Goal: Task Accomplishment & Management: Complete application form

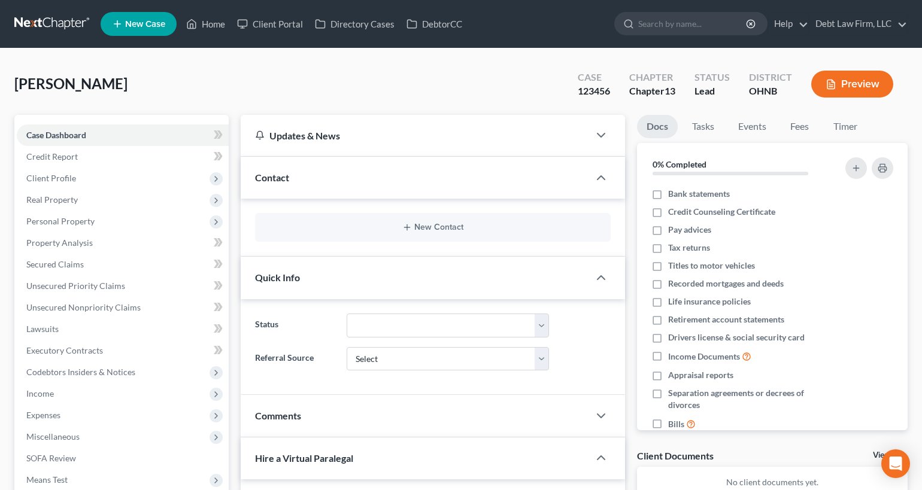
click at [869, 89] on button "Preview" at bounding box center [852, 84] width 82 height 27
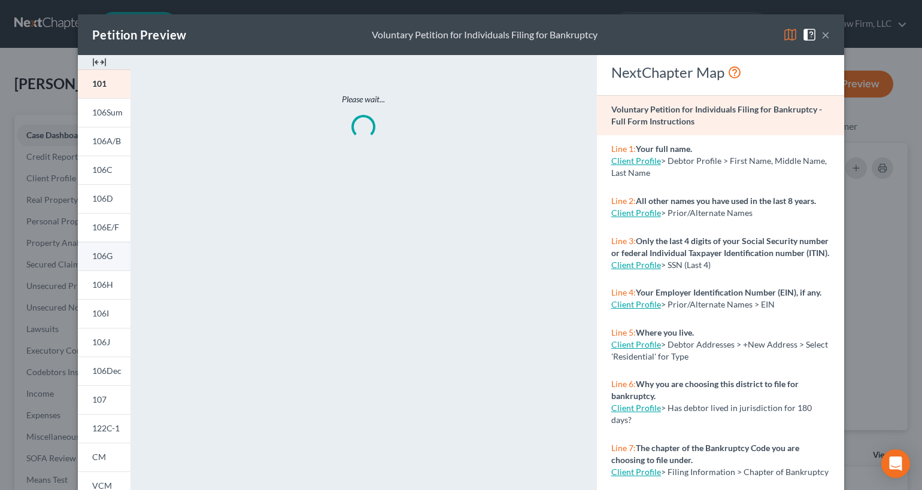
click at [100, 255] on span "106G" at bounding box center [102, 256] width 20 height 10
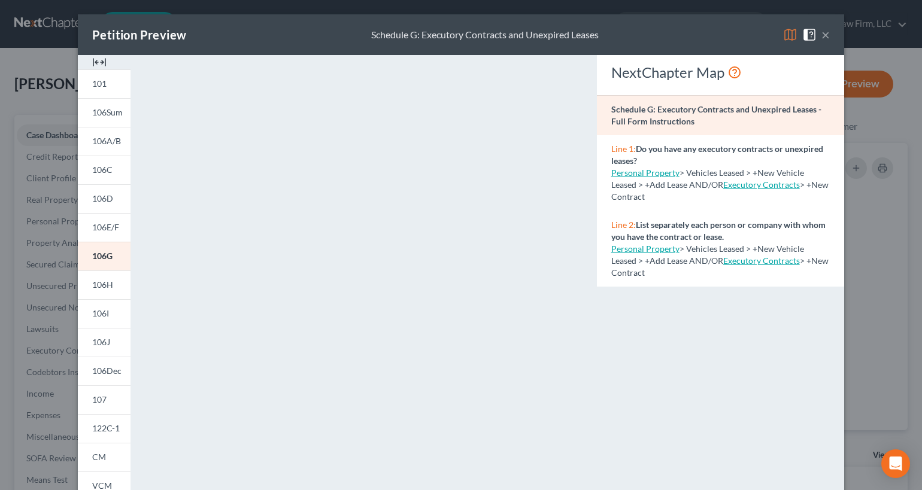
click at [49, 250] on div "Petition Preview Schedule G: Executory Contracts and Unexpired Leases × 101 106…" at bounding box center [461, 245] width 922 height 490
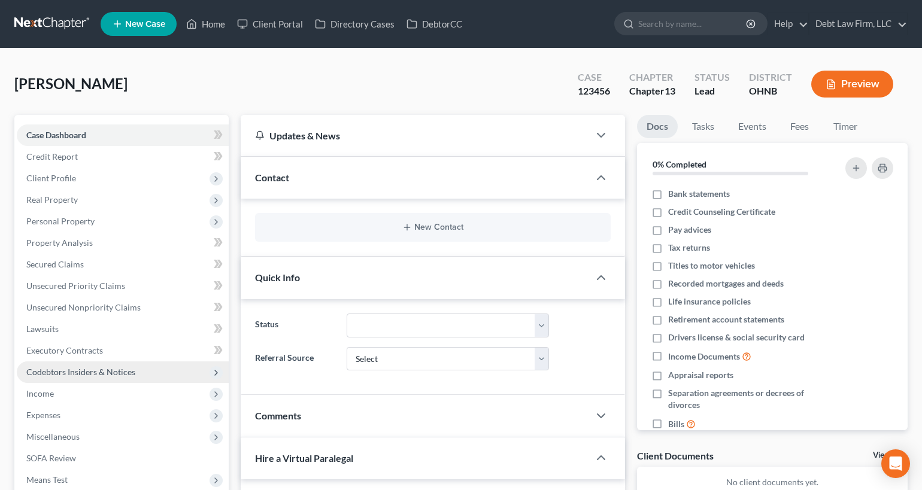
click at [108, 371] on span "Codebtors Insiders & Notices" at bounding box center [80, 372] width 109 height 10
click at [847, 86] on button "Preview" at bounding box center [852, 84] width 82 height 27
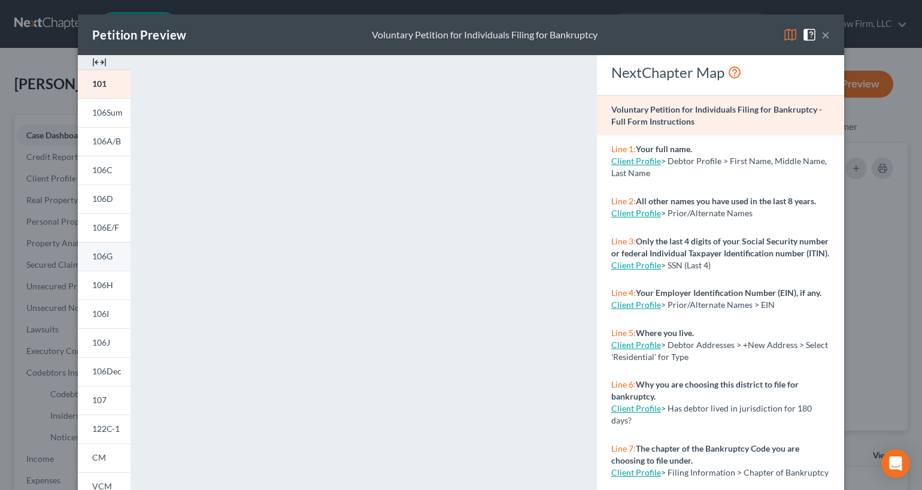
click at [115, 257] on link "106G" at bounding box center [104, 256] width 53 height 29
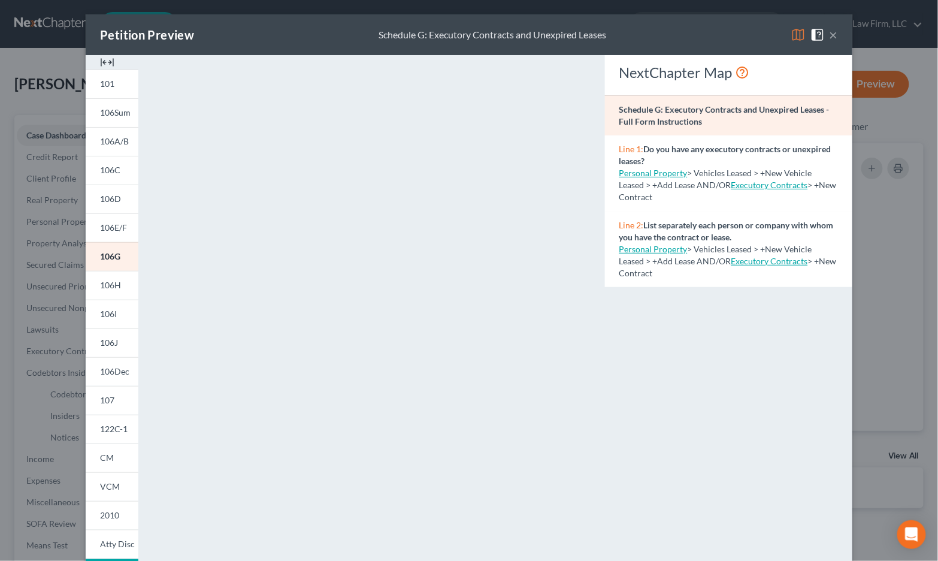
click at [836, 34] on button "×" at bounding box center [833, 35] width 8 height 14
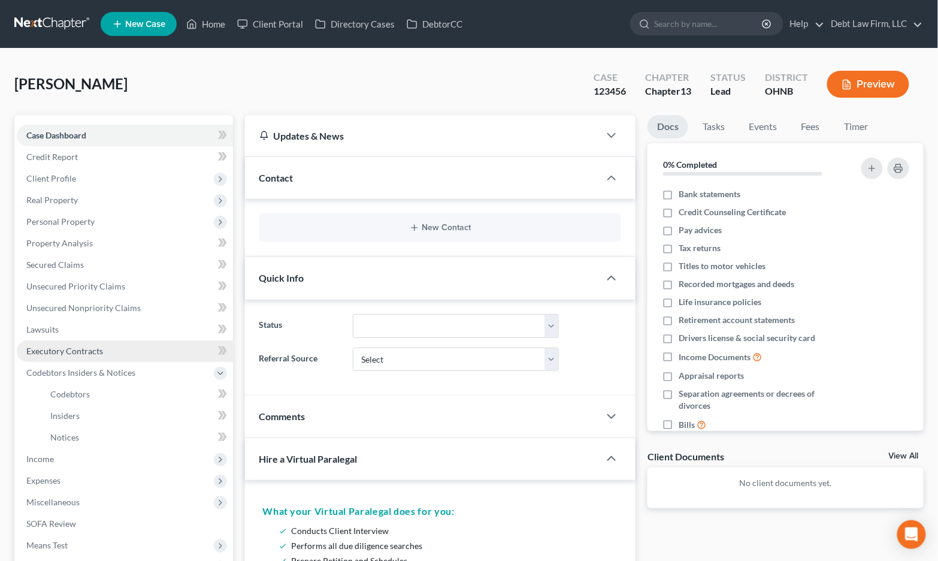
click at [70, 347] on span "Executory Contracts" at bounding box center [64, 351] width 77 height 10
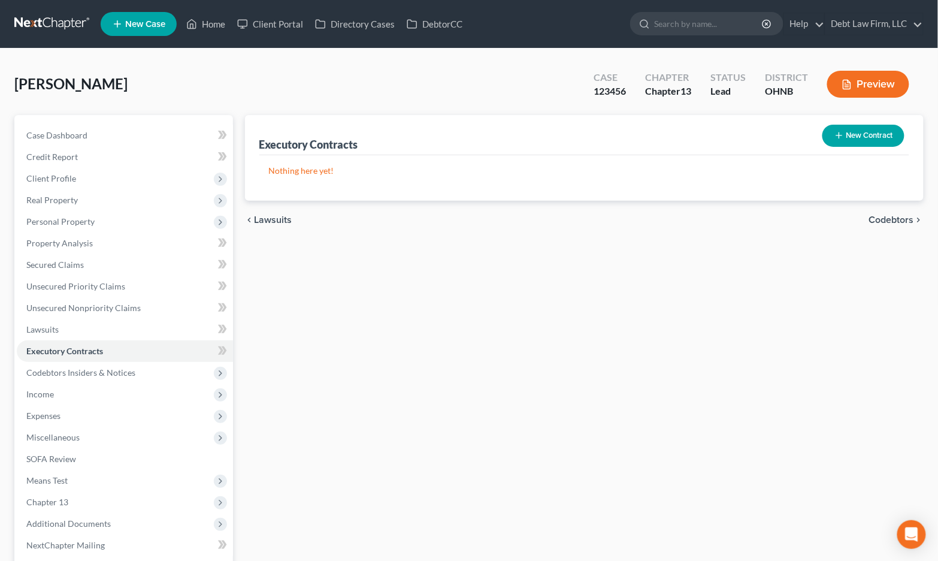
click at [862, 137] on button "New Contract" at bounding box center [863, 136] width 82 height 22
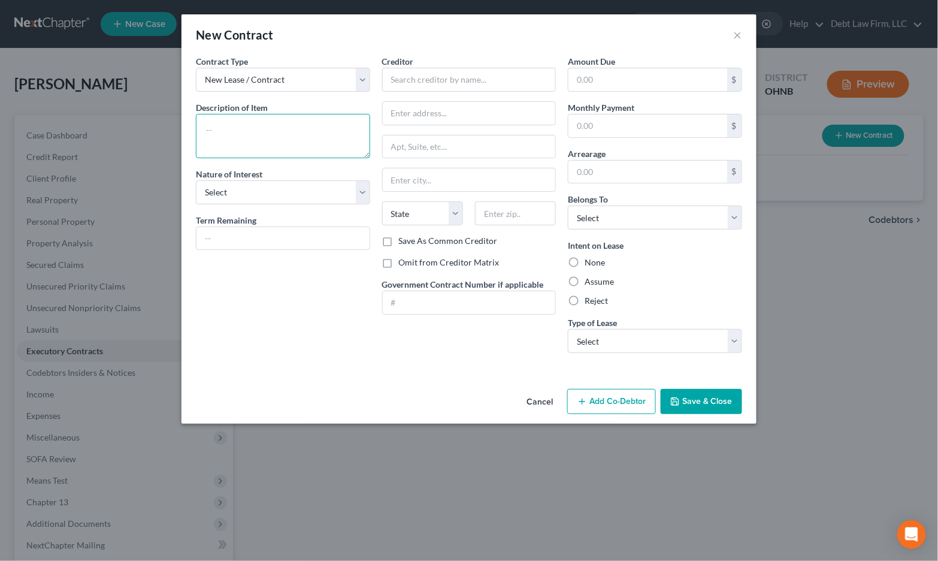
click at [303, 136] on textarea at bounding box center [283, 136] width 174 height 44
type textarea "test"
click at [414, 75] on input "text" at bounding box center [469, 80] width 174 height 24
type input "test"
click at [524, 349] on div "Creditor * test State [US_STATE] AK AR AZ CA CO CT DE DC [GEOGRAPHIC_DATA] [GEO…" at bounding box center [469, 208] width 186 height 307
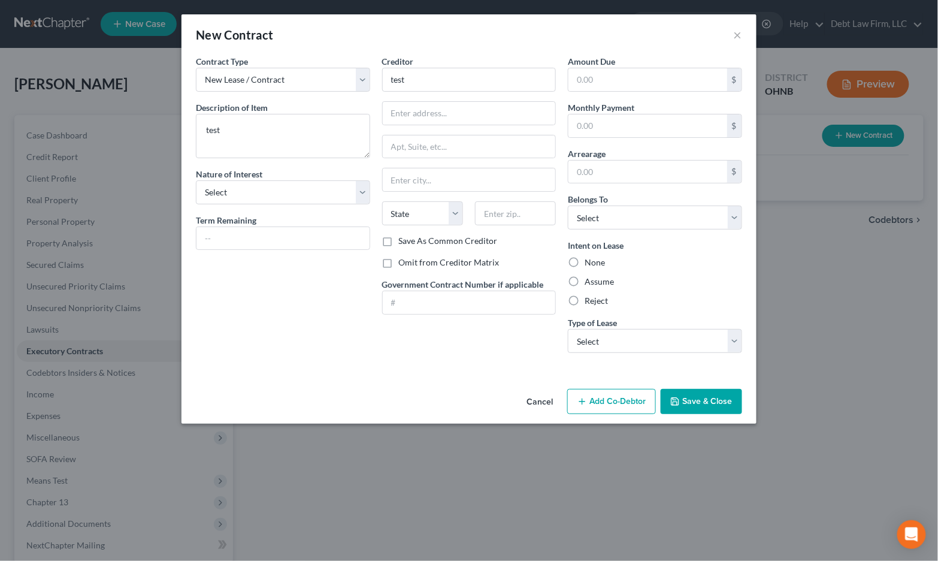
click at [585, 261] on label "None" at bounding box center [595, 262] width 20 height 12
click at [589, 261] on input "None" at bounding box center [593, 260] width 8 height 8
radio input "true"
click at [610, 70] on input "text" at bounding box center [647, 79] width 159 height 23
type input "1"
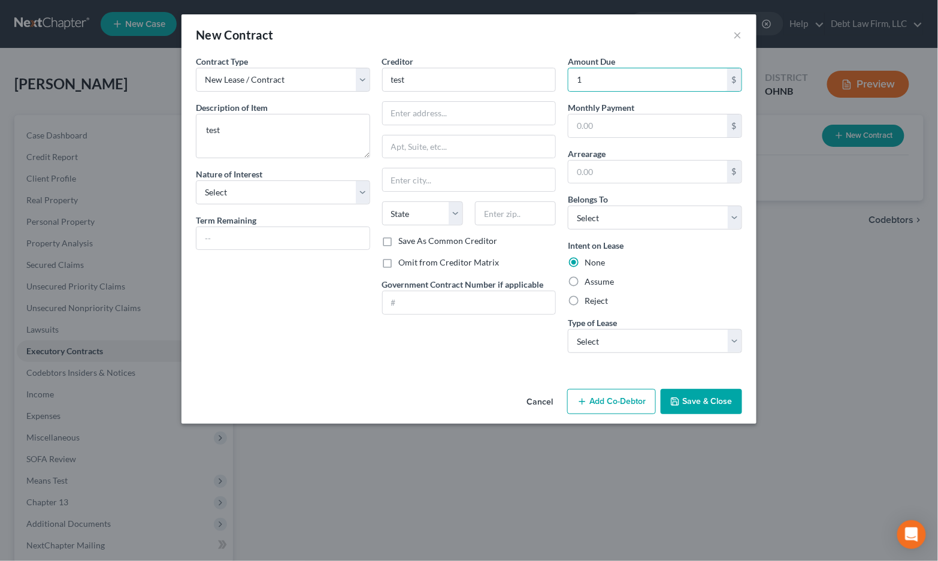
click at [704, 390] on button "Save & Close" at bounding box center [701, 401] width 81 height 25
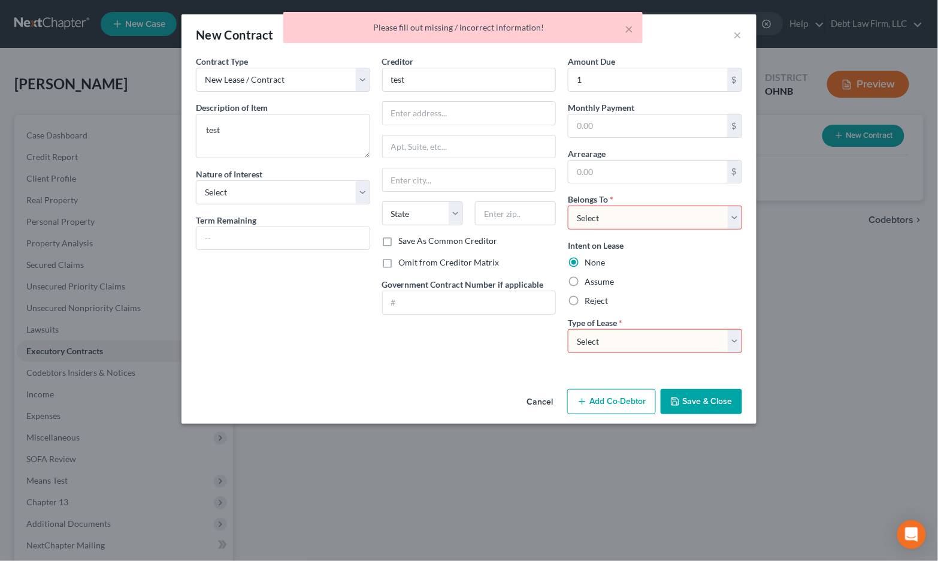
click at [601, 209] on select "Select Debtor 1 Only Debtor 2 Only Debtor 1 And Debtor 2 Only At Least One Of T…" at bounding box center [655, 217] width 174 height 24
select select "0"
click at [568, 205] on select "Select Debtor 1 Only Debtor 2 Only Debtor 1 And Debtor 2 Only At Least One Of T…" at bounding box center [655, 217] width 174 height 24
click at [602, 335] on select "Select Real Estate Car Other" at bounding box center [655, 341] width 174 height 24
select select "0"
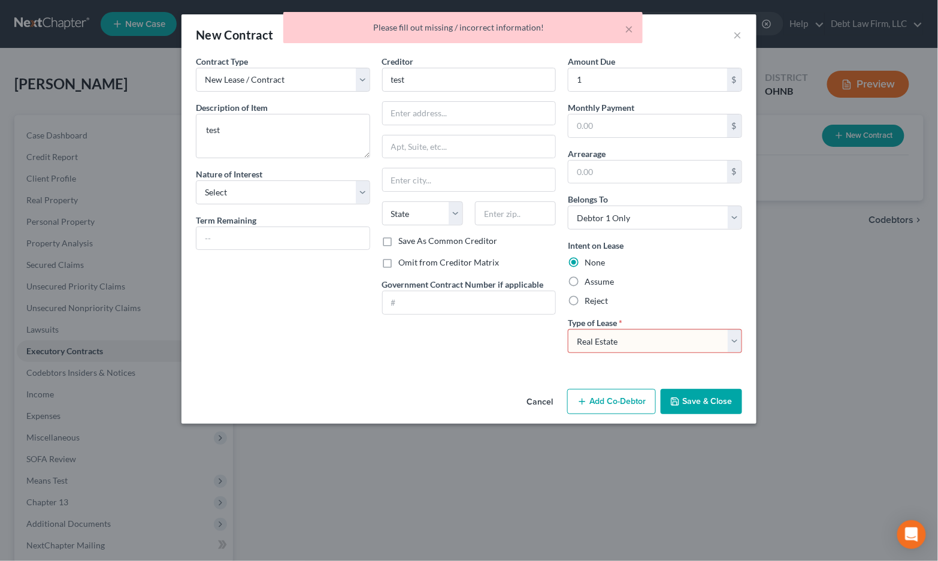
click at [568, 329] on select "Select Real Estate Car Other" at bounding box center [655, 341] width 174 height 24
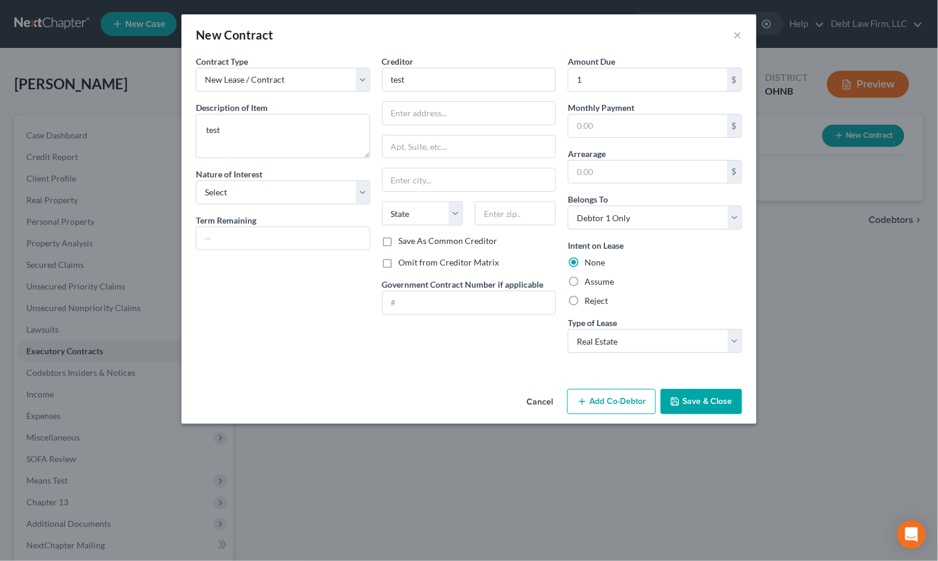
click at [704, 403] on button "Save & Close" at bounding box center [701, 401] width 81 height 25
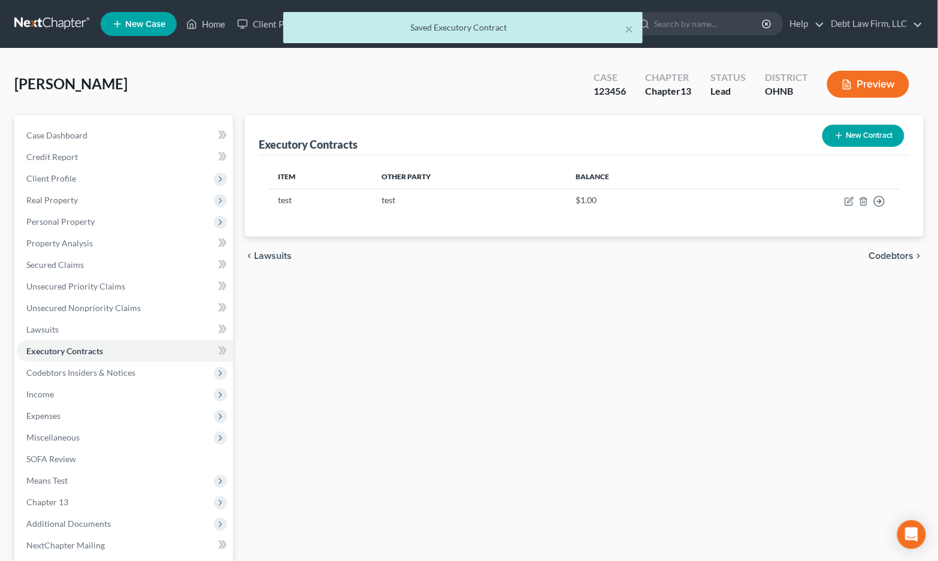
click at [863, 89] on button "Preview" at bounding box center [868, 84] width 82 height 27
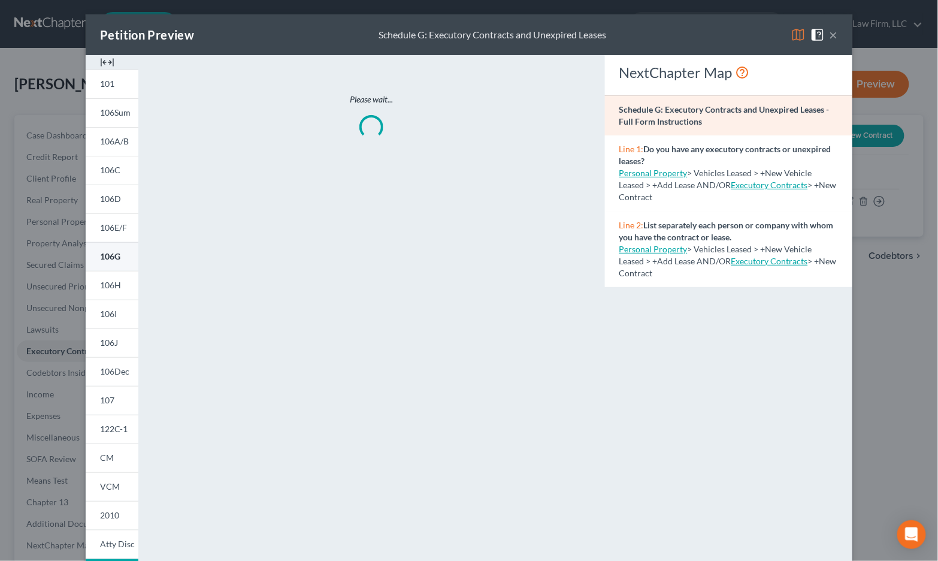
click at [111, 259] on span "106G" at bounding box center [110, 256] width 20 height 10
click at [834, 37] on button "×" at bounding box center [833, 35] width 8 height 14
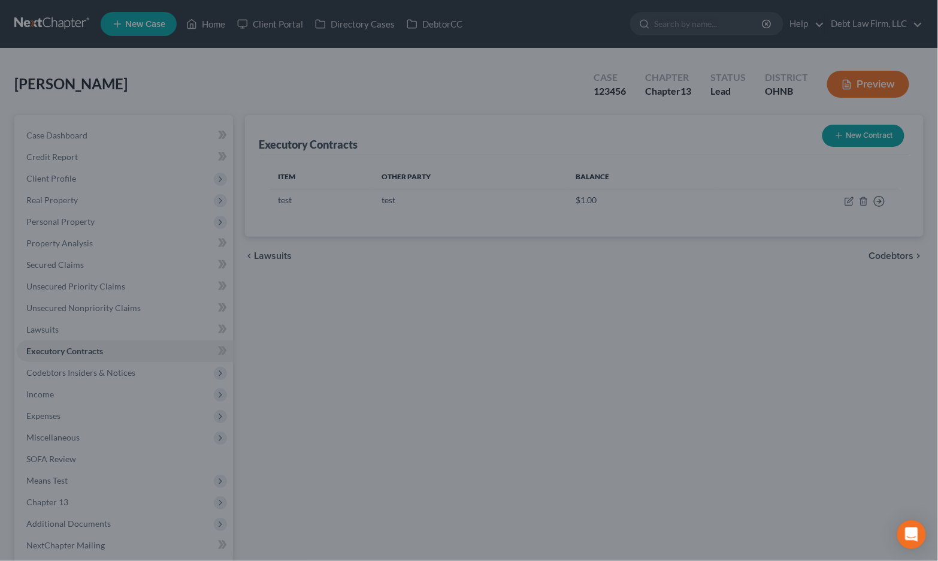
click at [834, 37] on div "Petition Preview Schedule G: Executory Contracts and Unexpired Leases × 101 106…" at bounding box center [469, 280] width 938 height 561
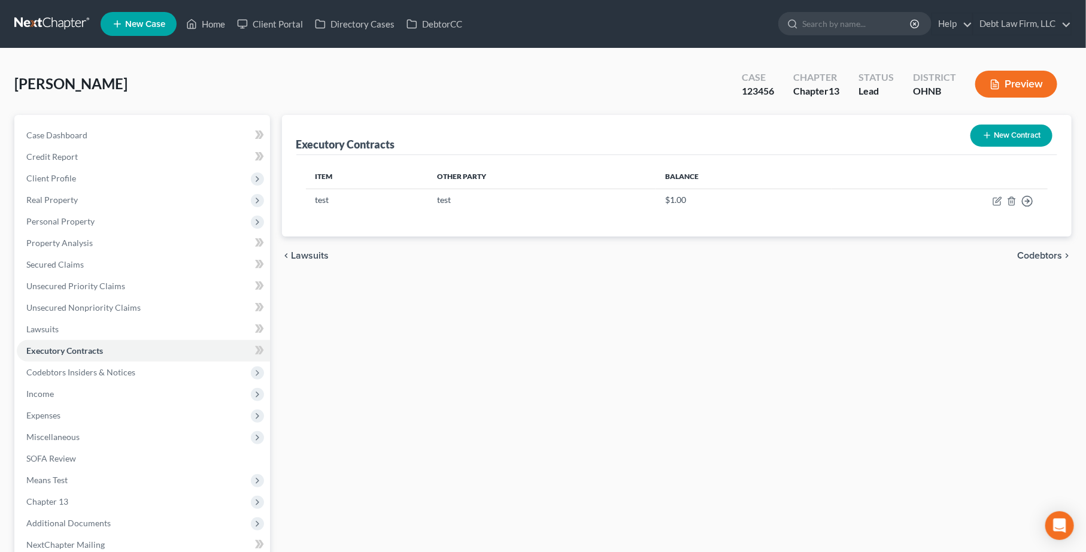
click at [1030, 86] on button "Preview" at bounding box center [1017, 84] width 82 height 27
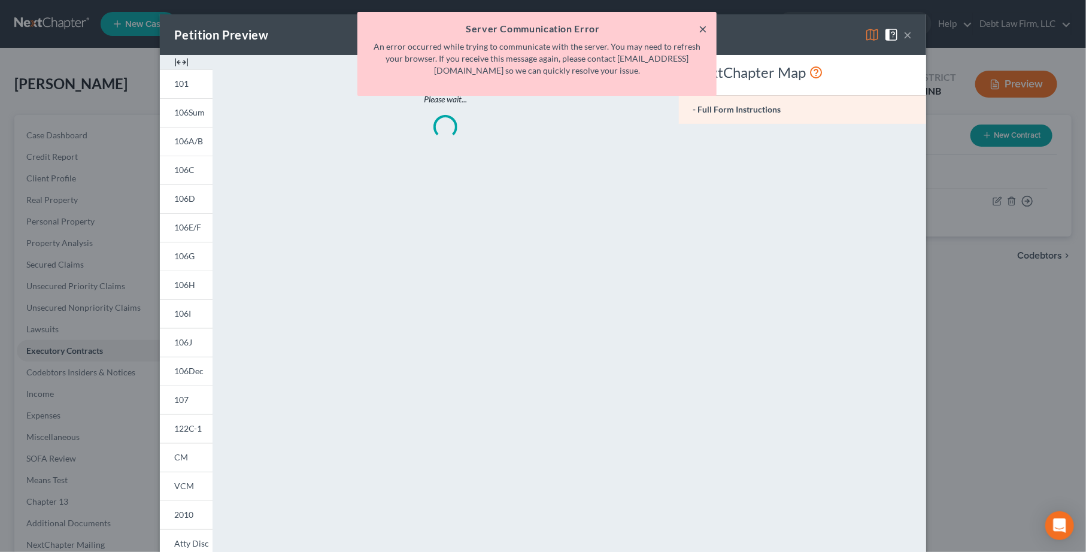
click at [705, 29] on button "×" at bounding box center [703, 29] width 8 height 14
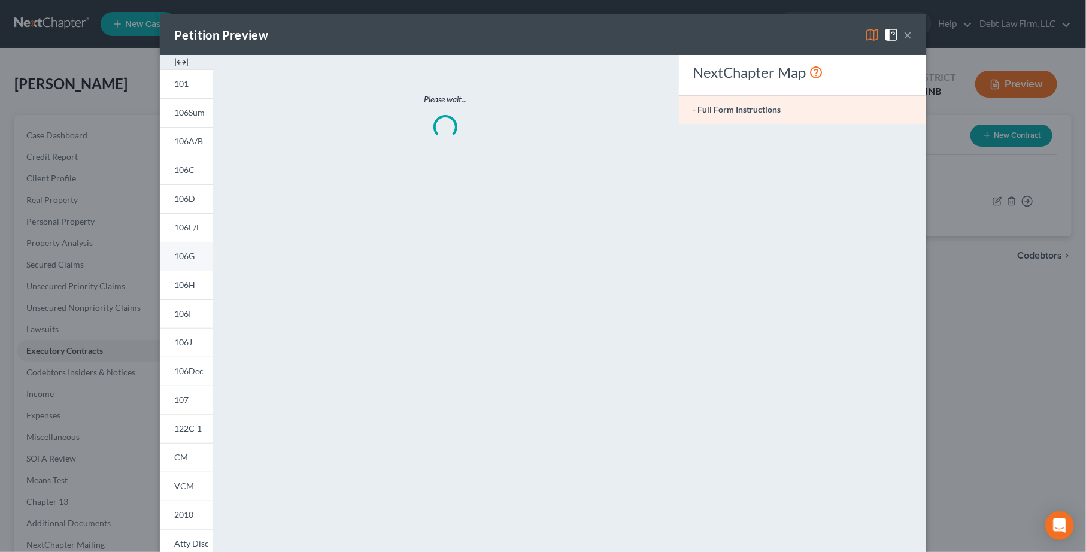
click at [181, 261] on link "106G" at bounding box center [186, 256] width 53 height 29
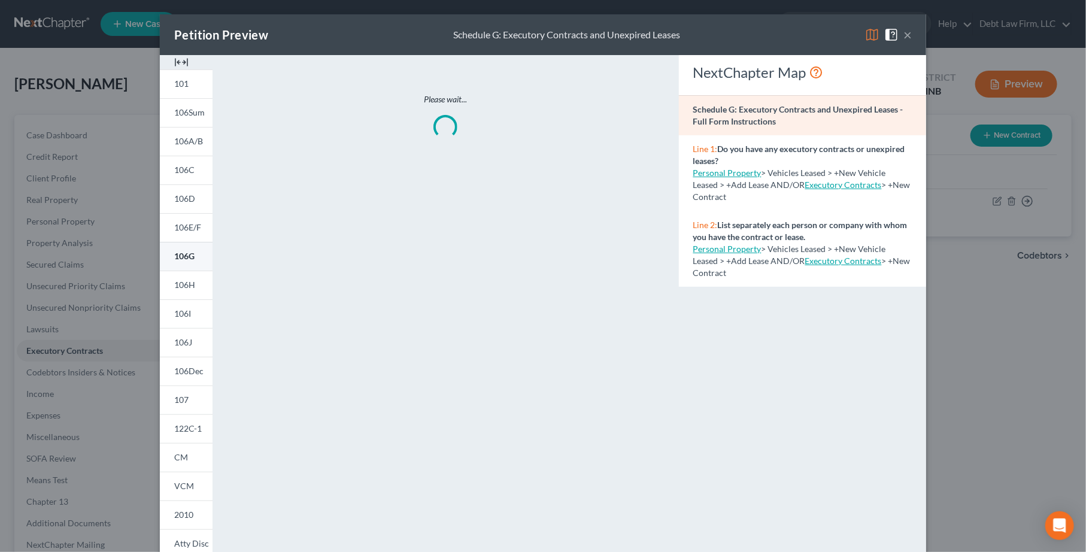
click at [195, 253] on link "106G" at bounding box center [186, 256] width 53 height 29
